Goal: Information Seeking & Learning: Learn about a topic

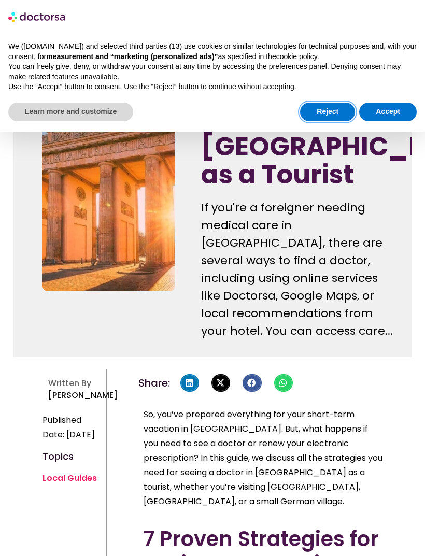
click at [317, 108] on button "Reject" at bounding box center [327, 112] width 55 height 19
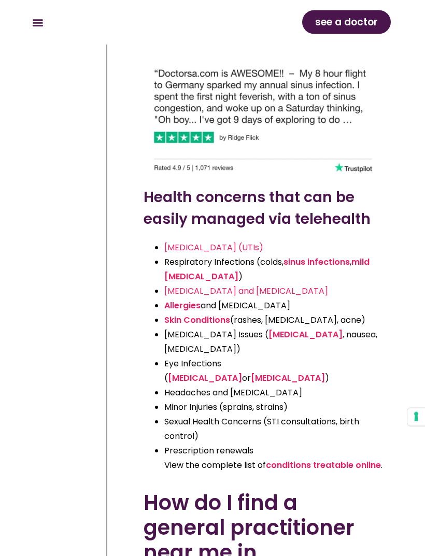
scroll to position [3171, 0]
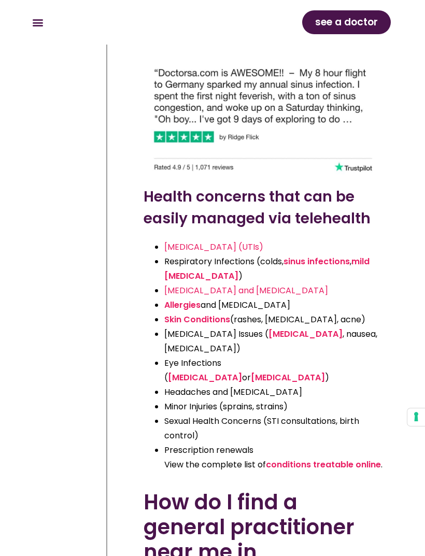
click at [306, 459] on link "conditions treatable online" at bounding box center [323, 465] width 115 height 12
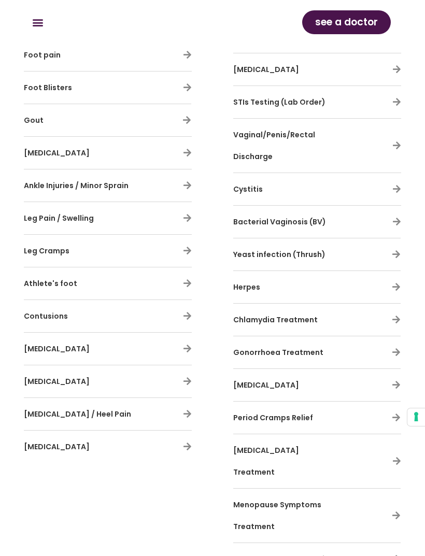
scroll to position [2542, 0]
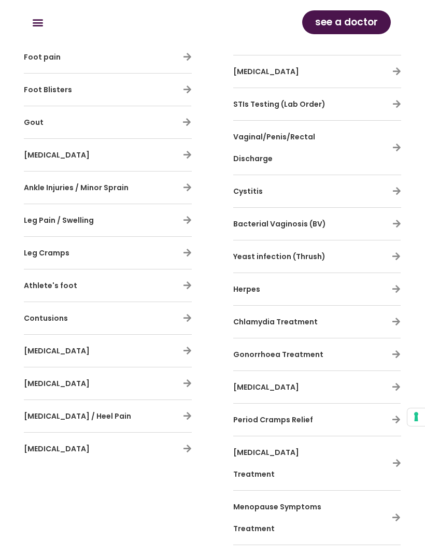
click at [395, 187] on icon at bounding box center [396, 191] width 9 height 9
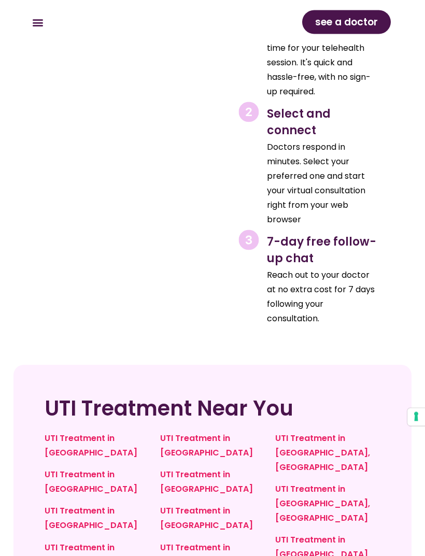
scroll to position [3285, 0]
click at [76, 542] on link "UTI Treatment in [GEOGRAPHIC_DATA]" at bounding box center [91, 555] width 93 height 26
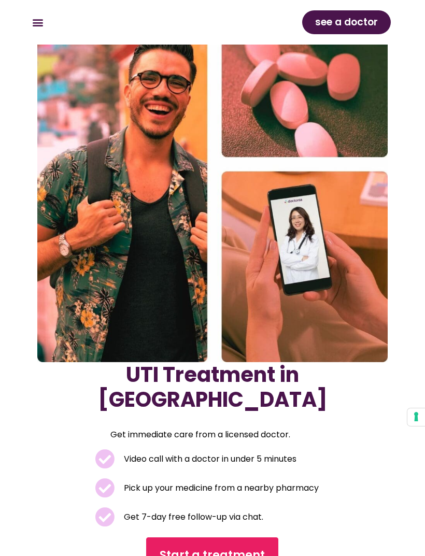
scroll to position [93, 0]
